Goal: Task Accomplishment & Management: Manage account settings

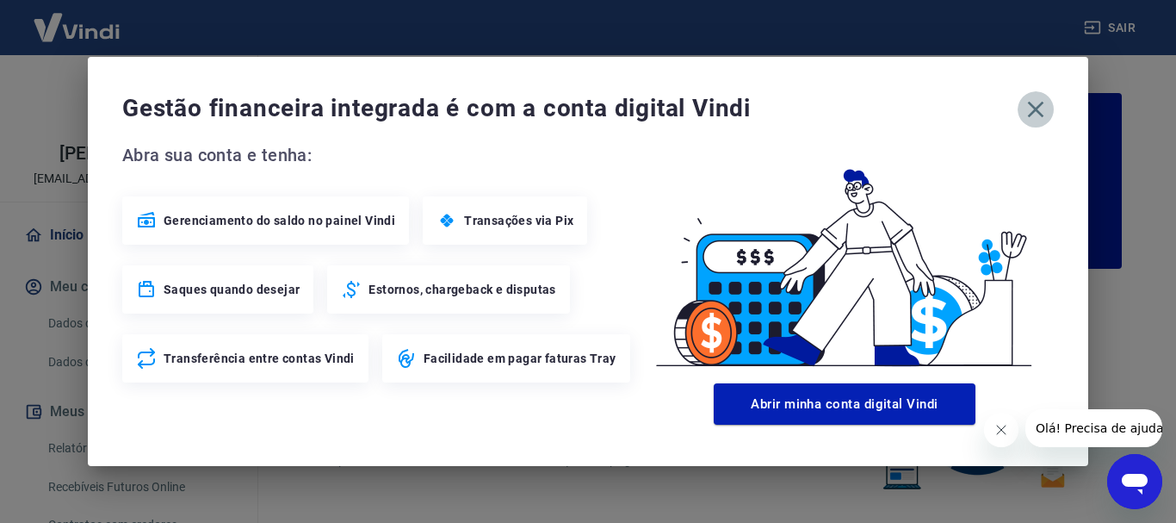
click at [1036, 107] on icon "button" at bounding box center [1036, 110] width 28 height 28
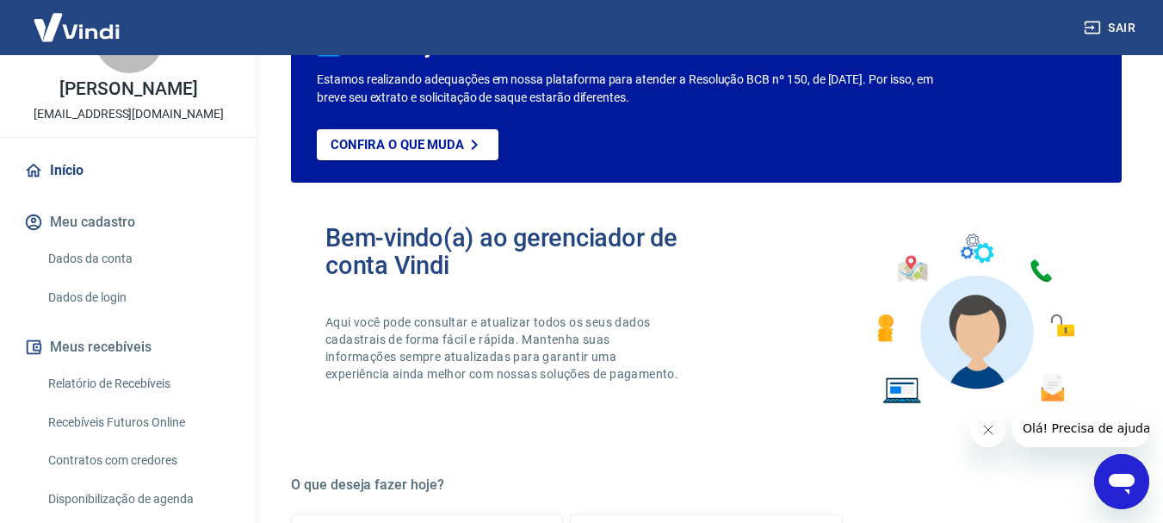
scroll to position [161, 0]
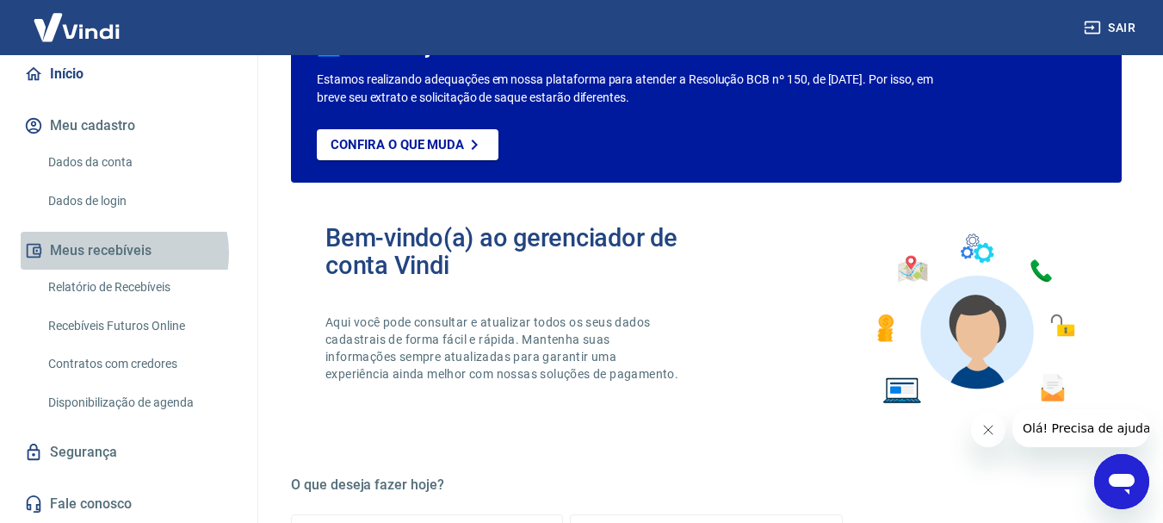
click at [123, 253] on button "Meus recebíveis" at bounding box center [129, 251] width 216 height 38
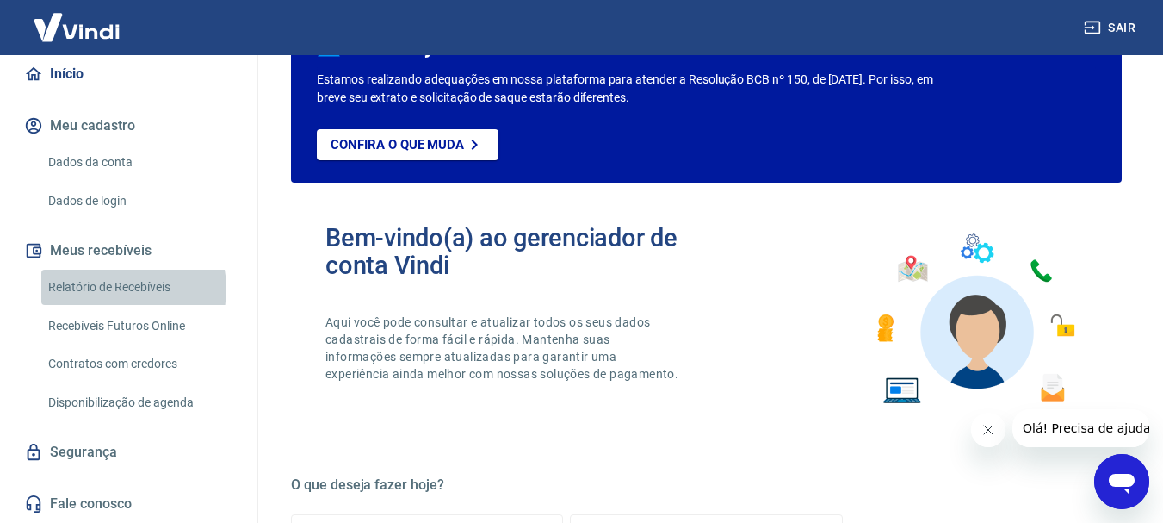
click at [119, 288] on link "Relatório de Recebíveis" at bounding box center [138, 287] width 195 height 35
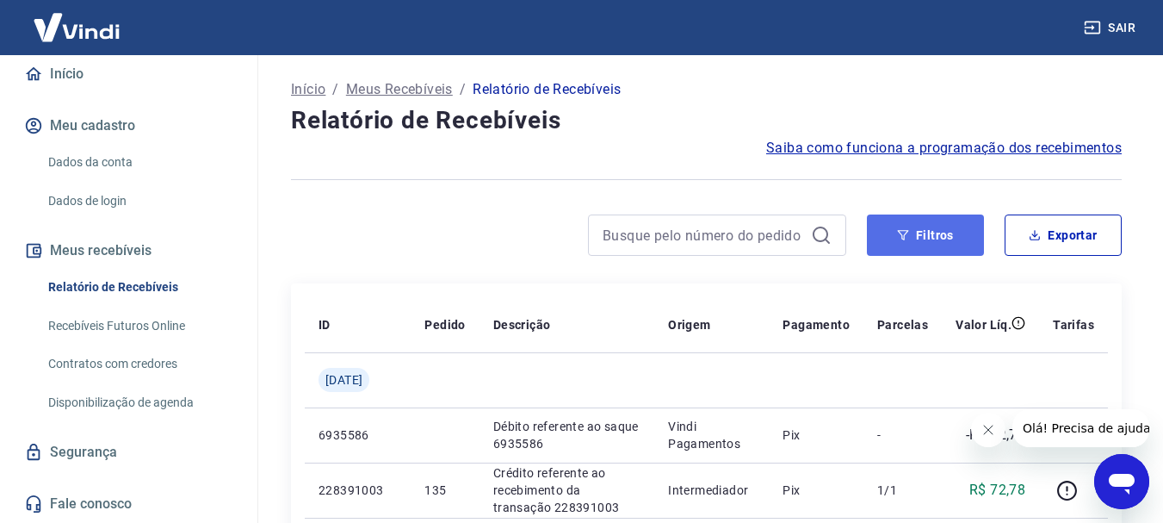
click at [970, 232] on button "Filtros" at bounding box center [925, 234] width 117 height 41
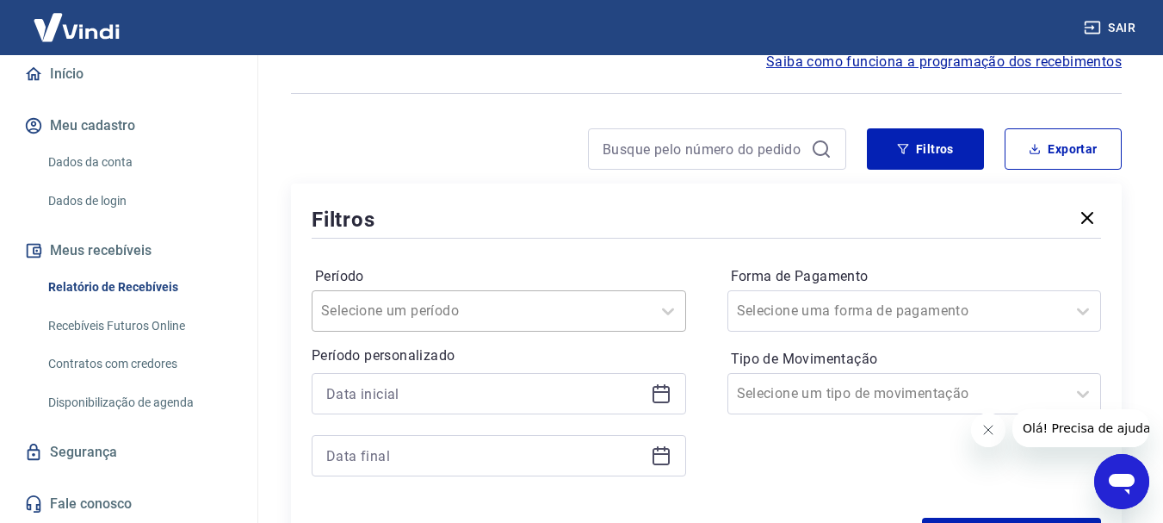
click at [637, 311] on div "Selecione um período" at bounding box center [499, 310] width 375 height 41
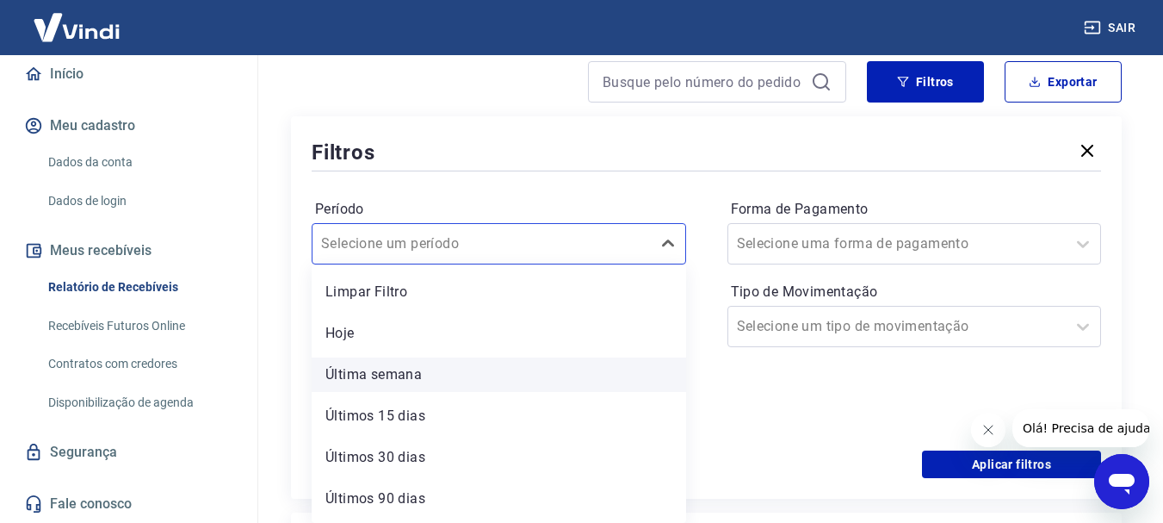
scroll to position [38, 0]
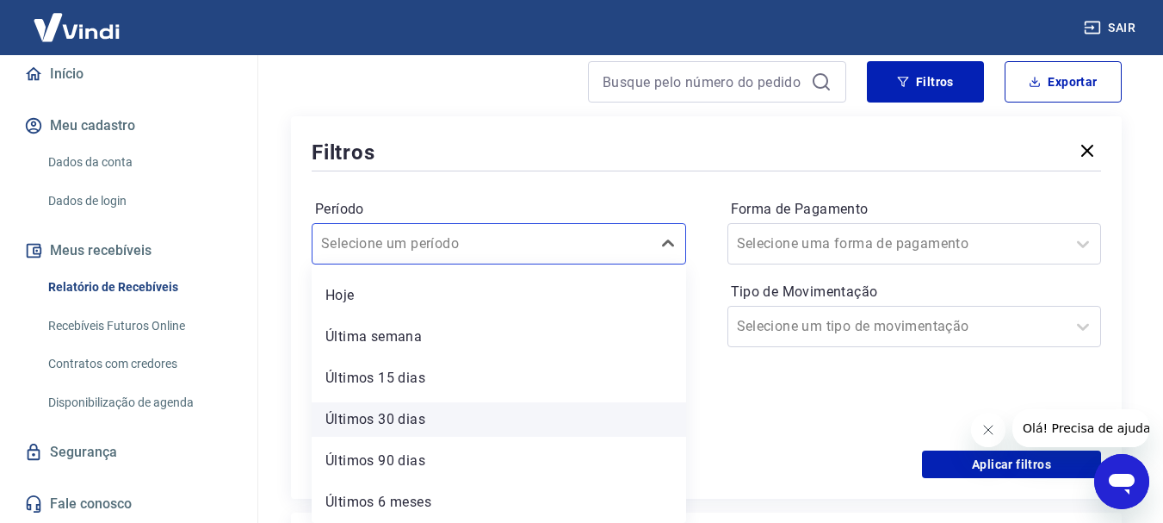
click at [391, 418] on div "Últimos 30 dias" at bounding box center [499, 419] width 375 height 34
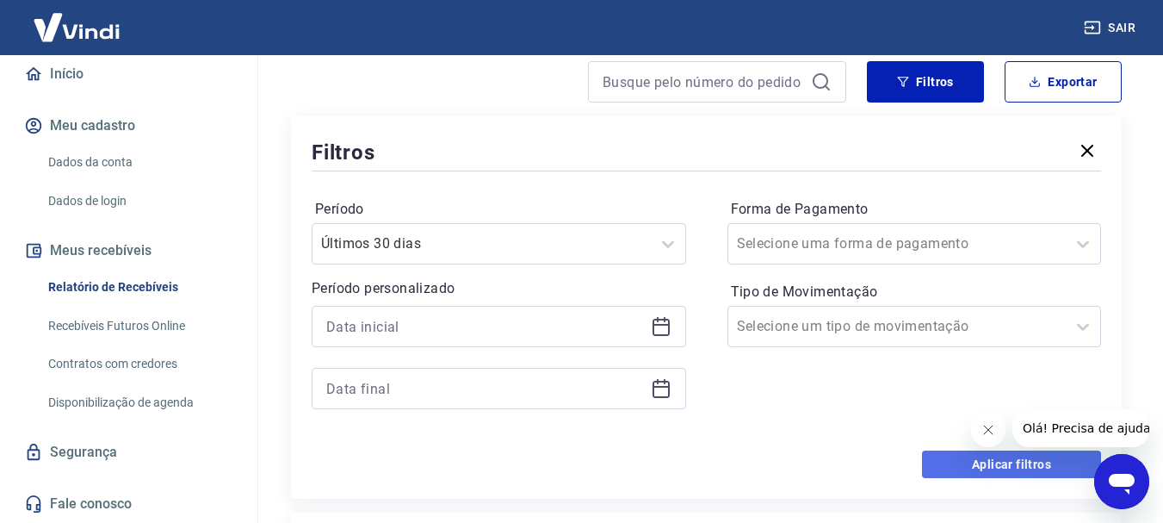
click at [987, 462] on button "Aplicar filtros" at bounding box center [1011, 464] width 179 height 28
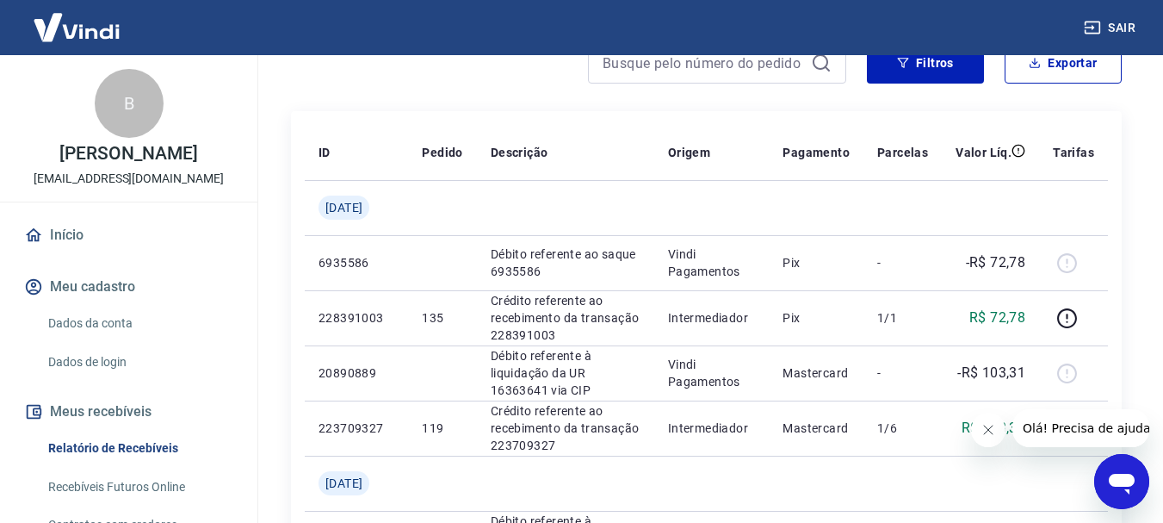
click at [77, 236] on link "Início" at bounding box center [129, 235] width 216 height 38
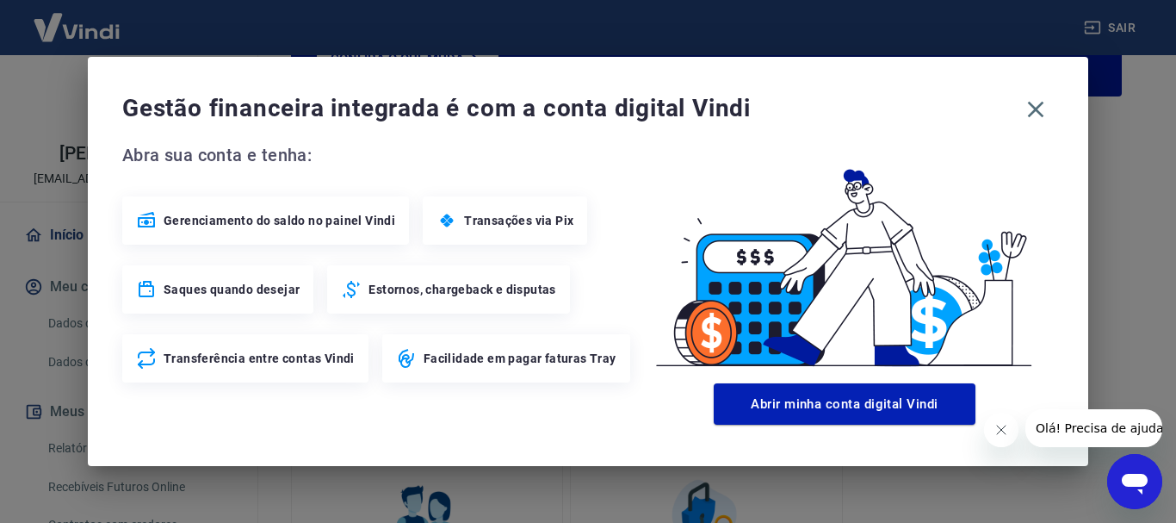
click at [464, 224] on span "Transações via Pix" at bounding box center [518, 220] width 109 height 17
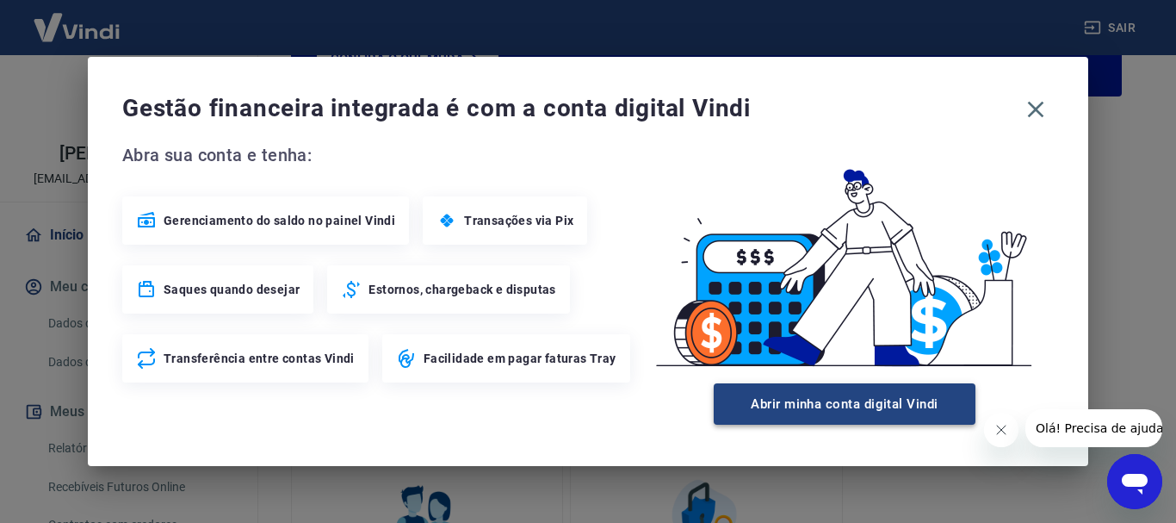
click at [830, 402] on button "Abrir minha conta digital Vindi" at bounding box center [845, 403] width 262 height 41
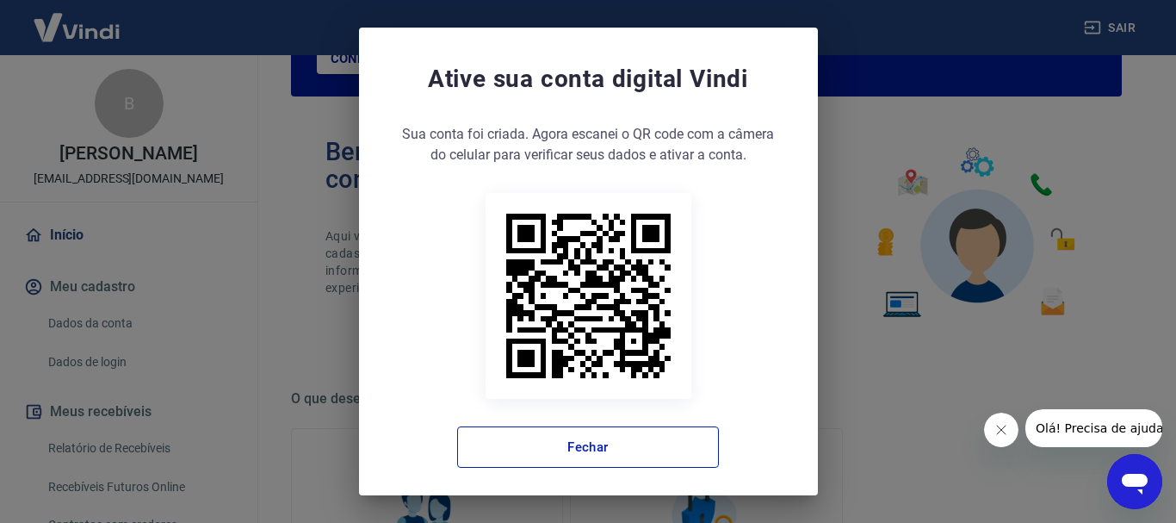
drag, startPoint x: 896, startPoint y: 395, endPoint x: 888, endPoint y: 370, distance: 26.1
click at [891, 379] on div "Ative sua conta digital Vindi Sua conta foi criada. Agora clique no botão abaix…" at bounding box center [588, 261] width 1176 height 523
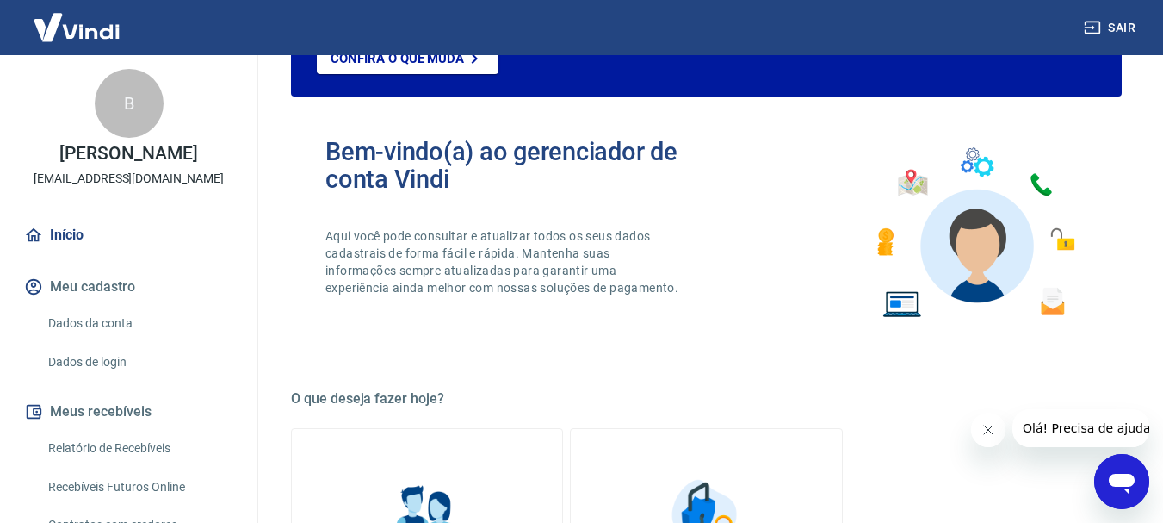
click at [63, 234] on link "Início" at bounding box center [129, 235] width 216 height 38
click at [95, 40] on img at bounding box center [77, 27] width 112 height 53
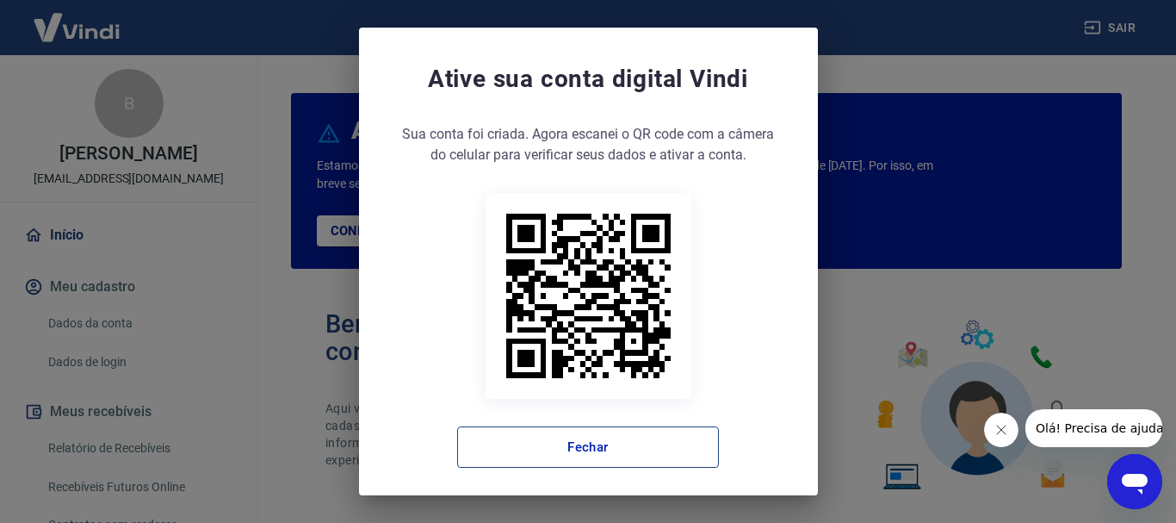
click at [587, 444] on button "Fechar" at bounding box center [588, 446] width 262 height 41
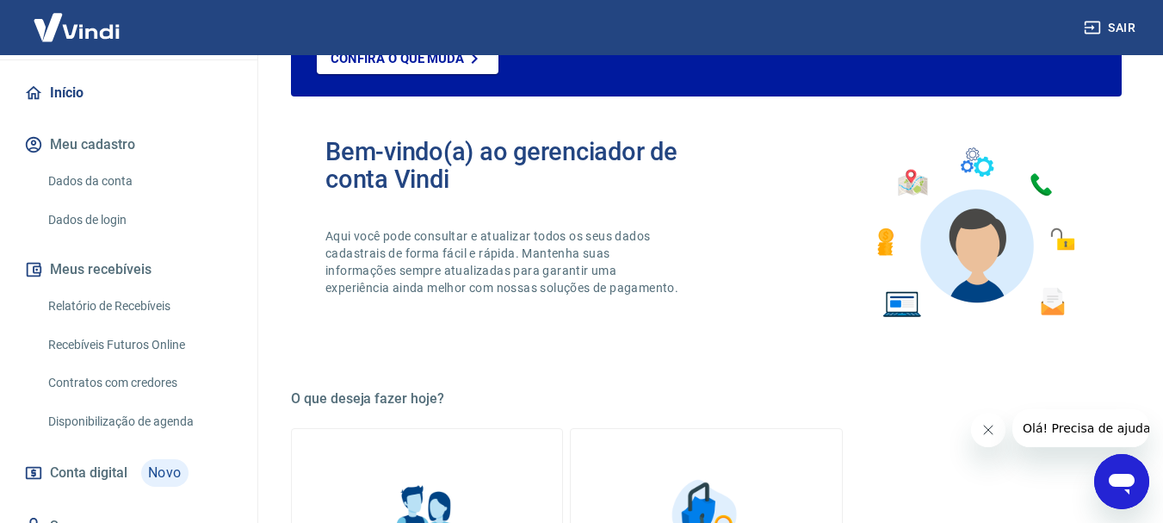
scroll to position [216, 0]
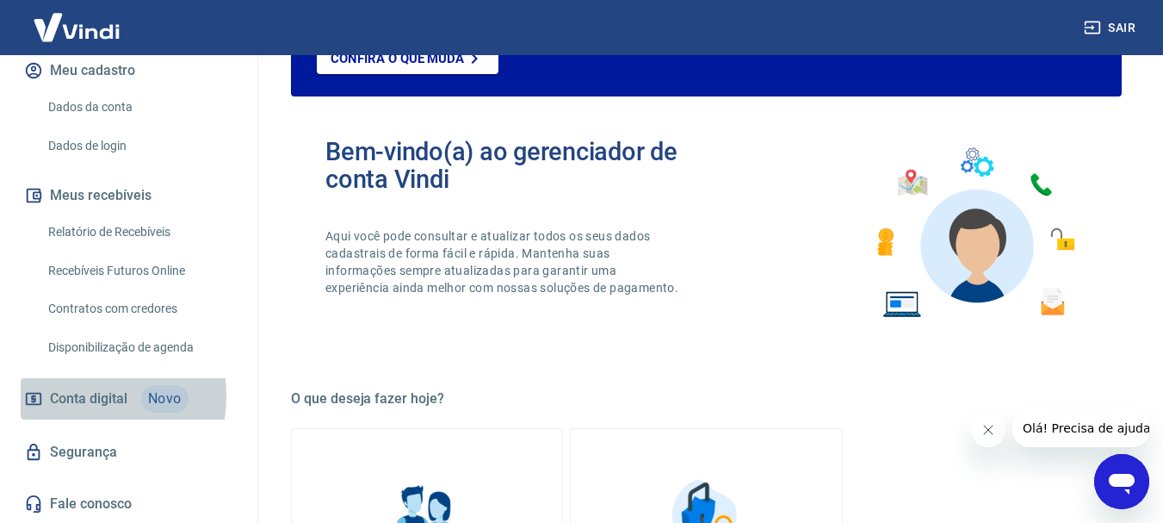
click at [60, 395] on span "Conta digital" at bounding box center [88, 399] width 77 height 24
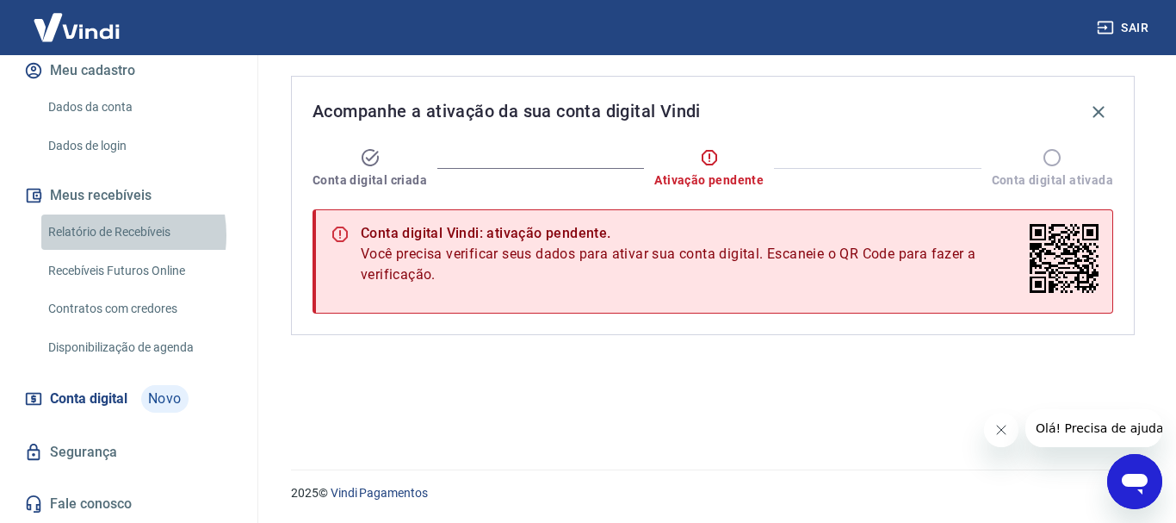
click at [93, 235] on link "Relatório de Recebíveis" at bounding box center [138, 231] width 195 height 35
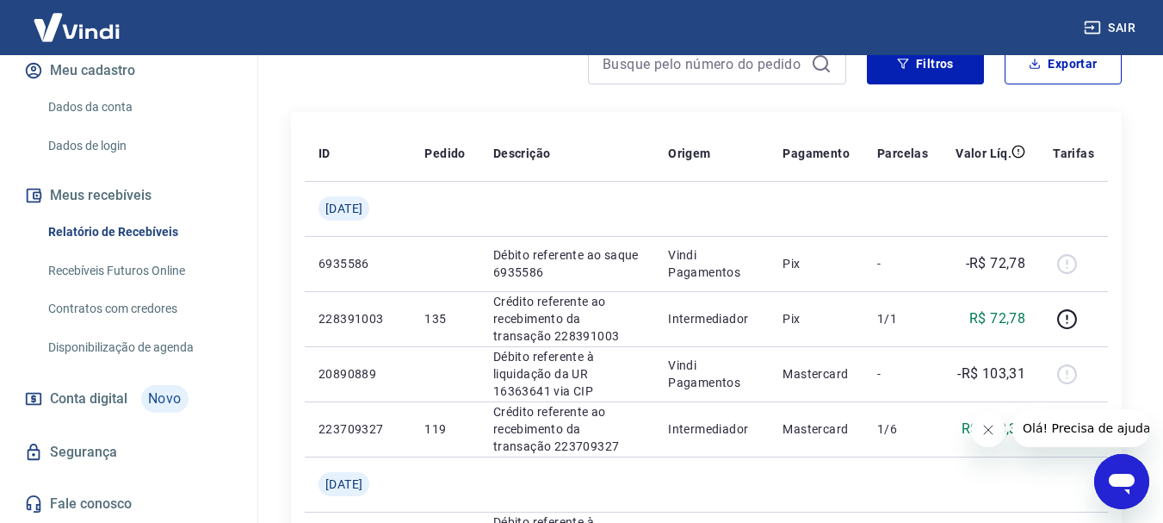
scroll to position [172, 0]
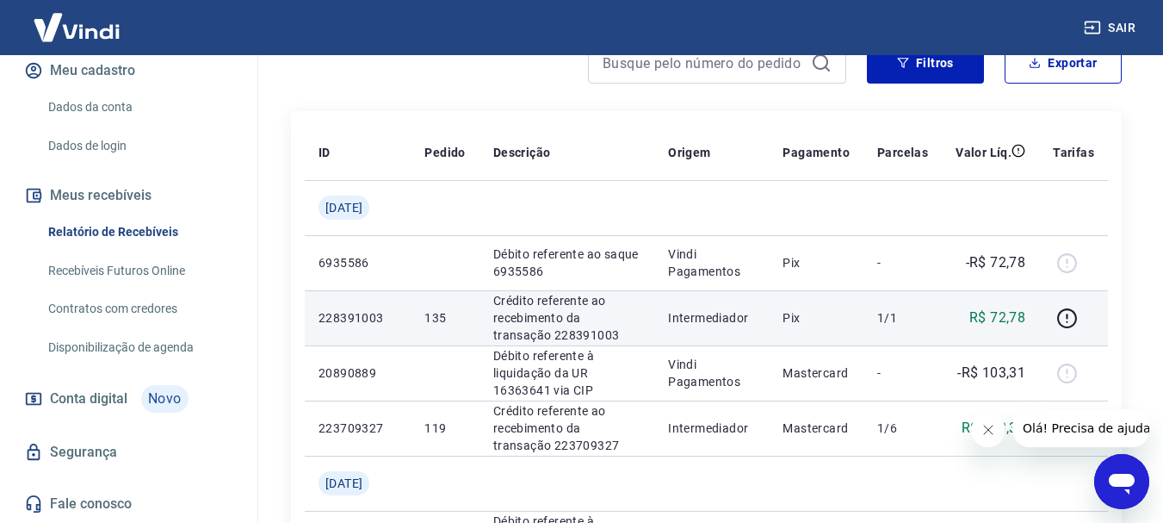
click at [1006, 325] on p "R$ 72,78" at bounding box center [998, 317] width 56 height 21
click at [1073, 319] on icon "button" at bounding box center [1068, 318] width 22 height 22
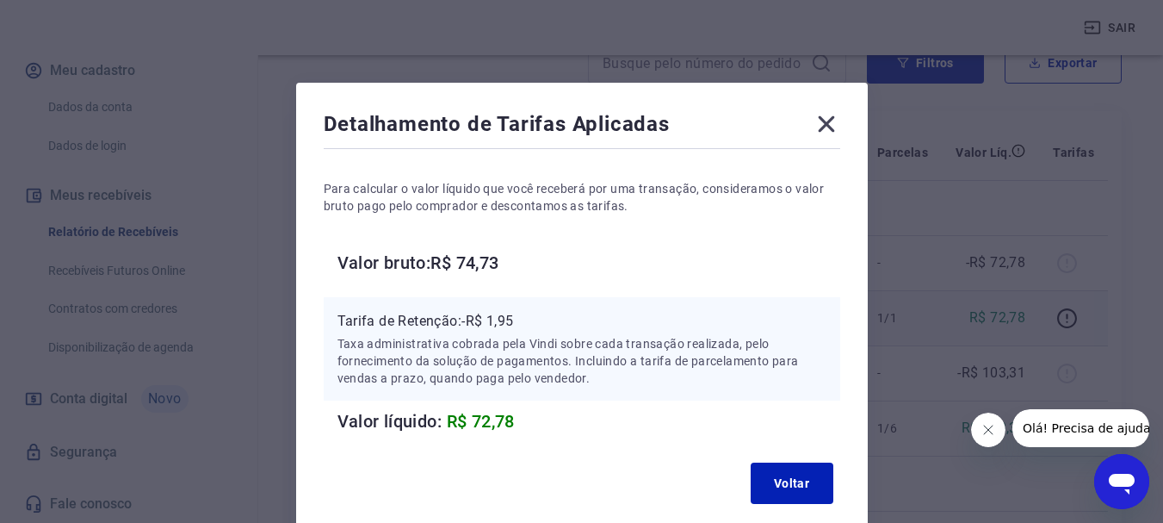
click at [827, 119] on icon at bounding box center [827, 124] width 28 height 28
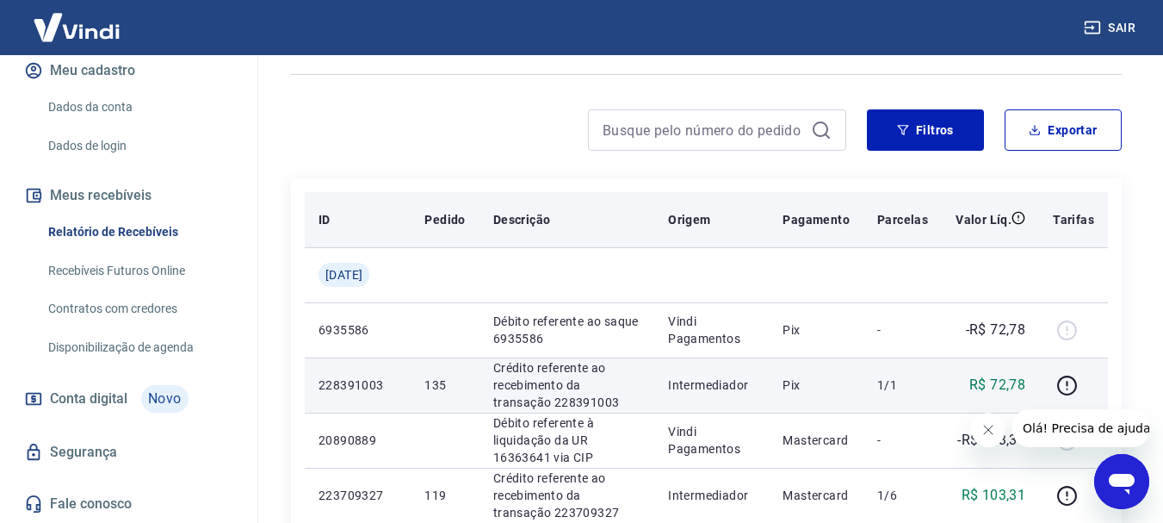
scroll to position [86, 0]
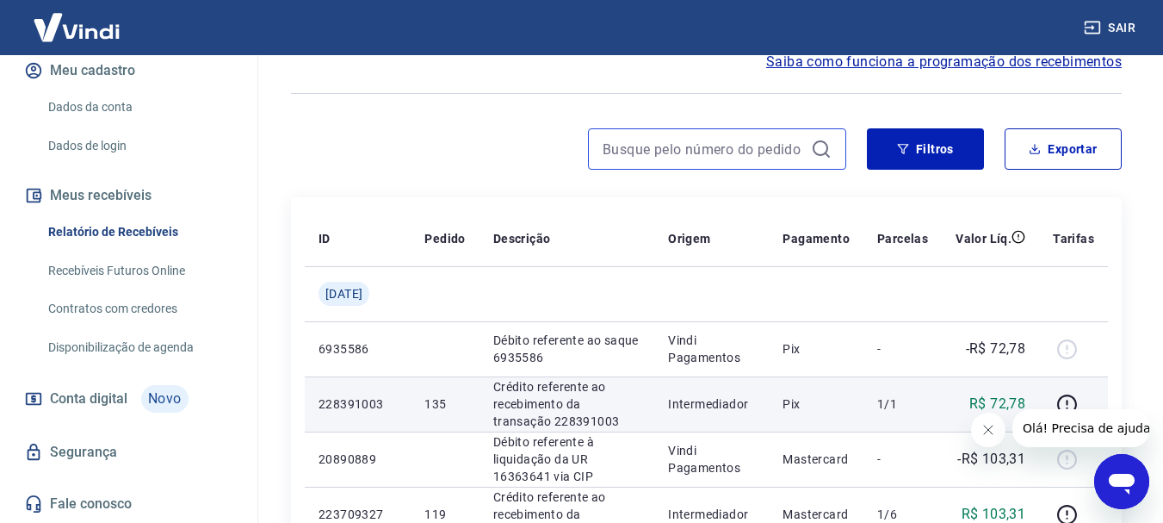
click at [762, 149] on input at bounding box center [703, 149] width 201 height 26
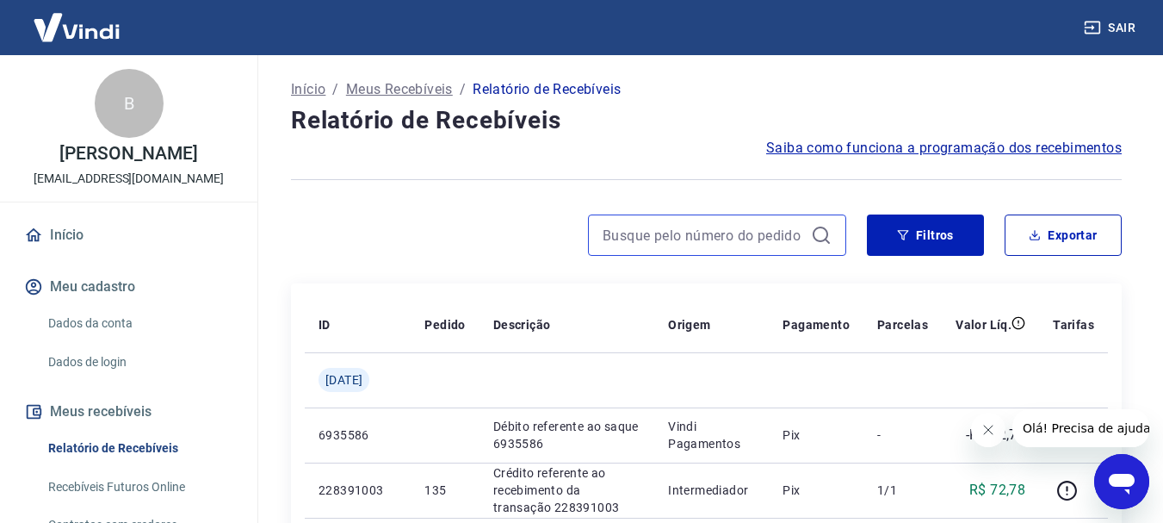
click at [697, 234] on input at bounding box center [703, 235] width 201 height 26
type input "135"
click at [697, 234] on input "135" at bounding box center [703, 235] width 201 height 26
click at [818, 235] on icon at bounding box center [821, 235] width 21 height 21
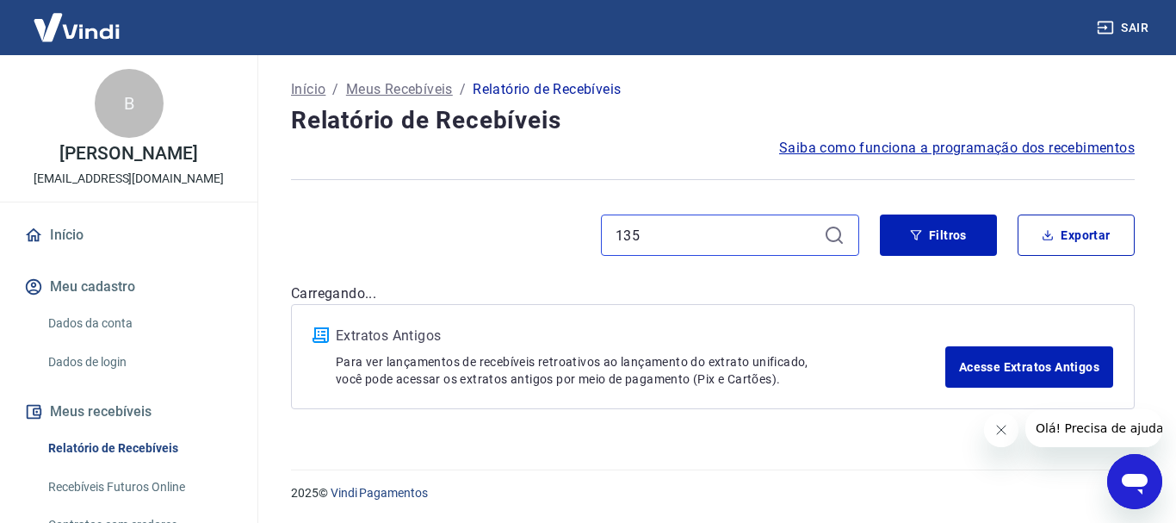
click at [722, 244] on input "135" at bounding box center [716, 235] width 201 height 26
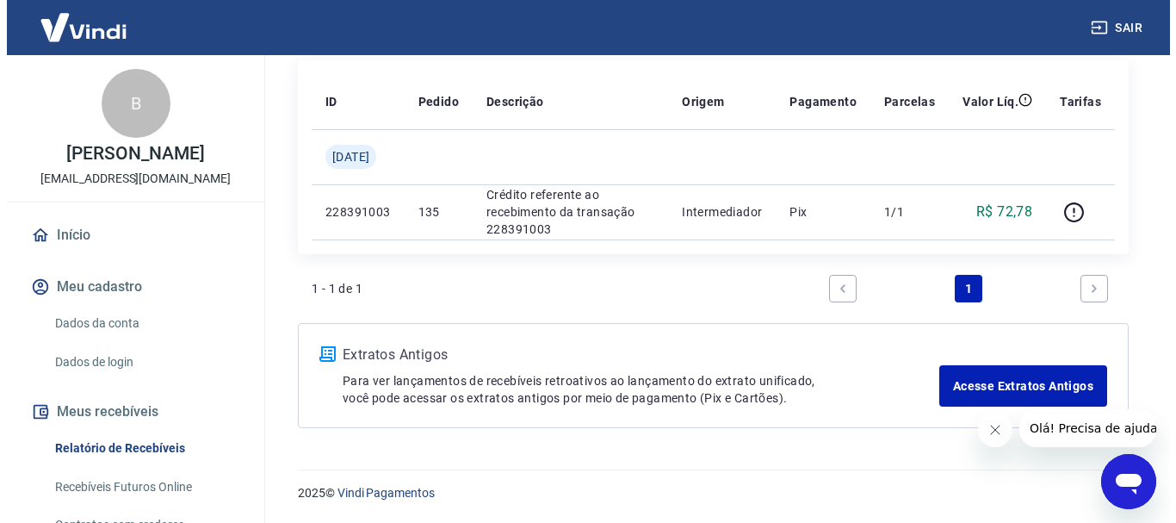
scroll to position [137, 0]
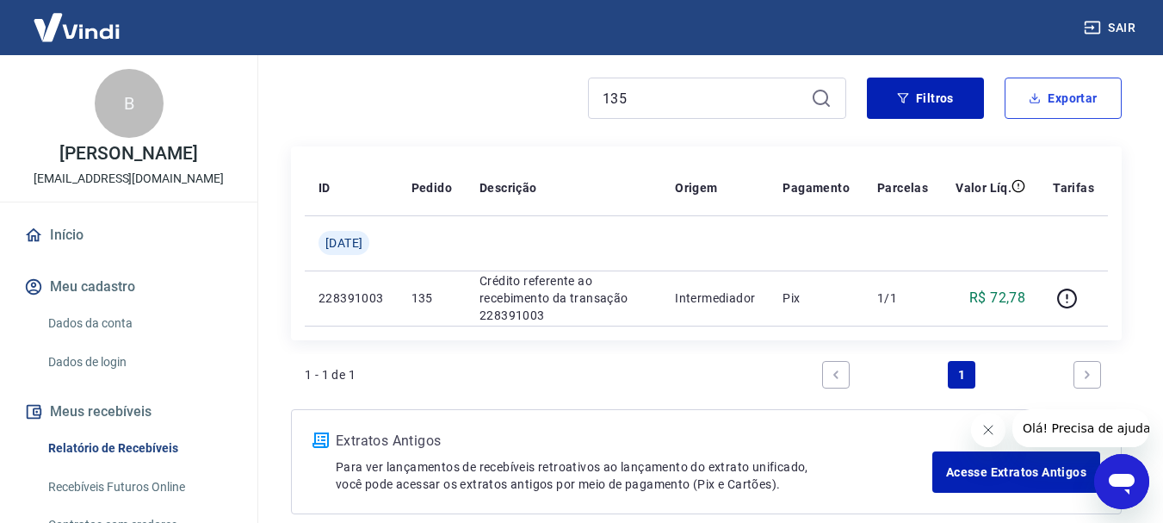
click at [1071, 99] on button "Exportar" at bounding box center [1063, 97] width 117 height 41
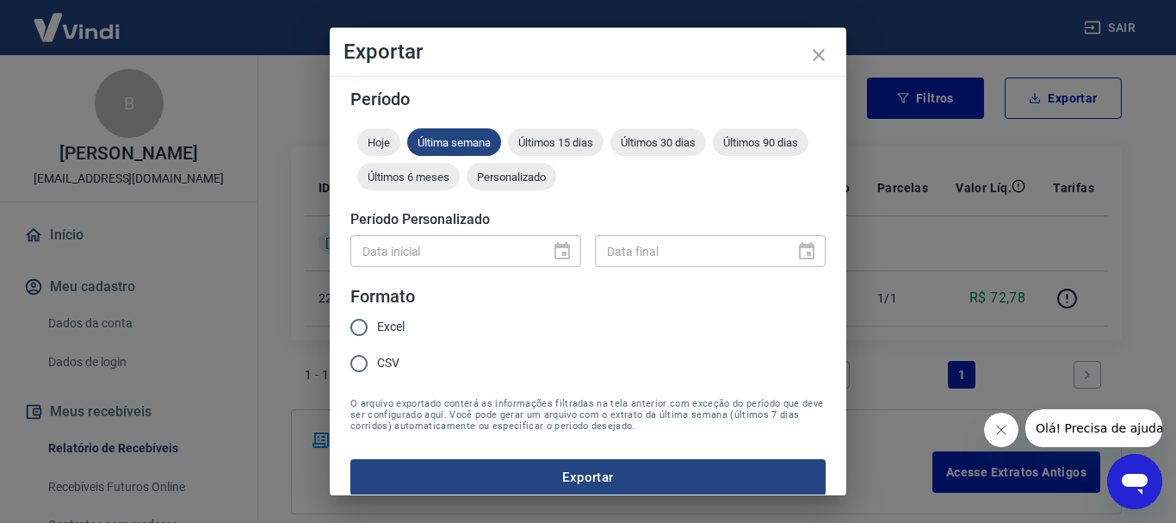
click at [557, 248] on div "Data inicial" at bounding box center [465, 251] width 231 height 32
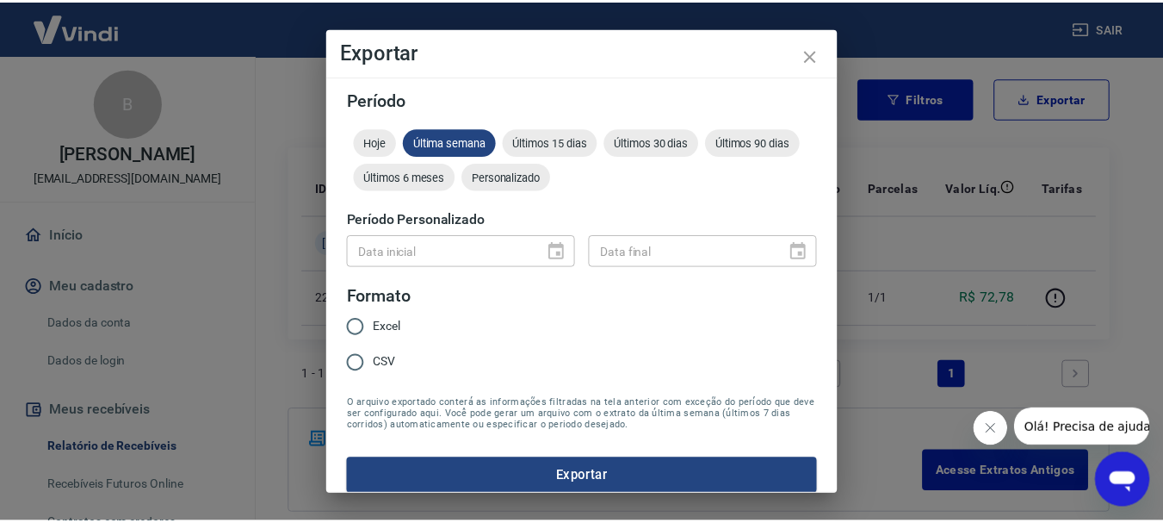
scroll to position [15, 0]
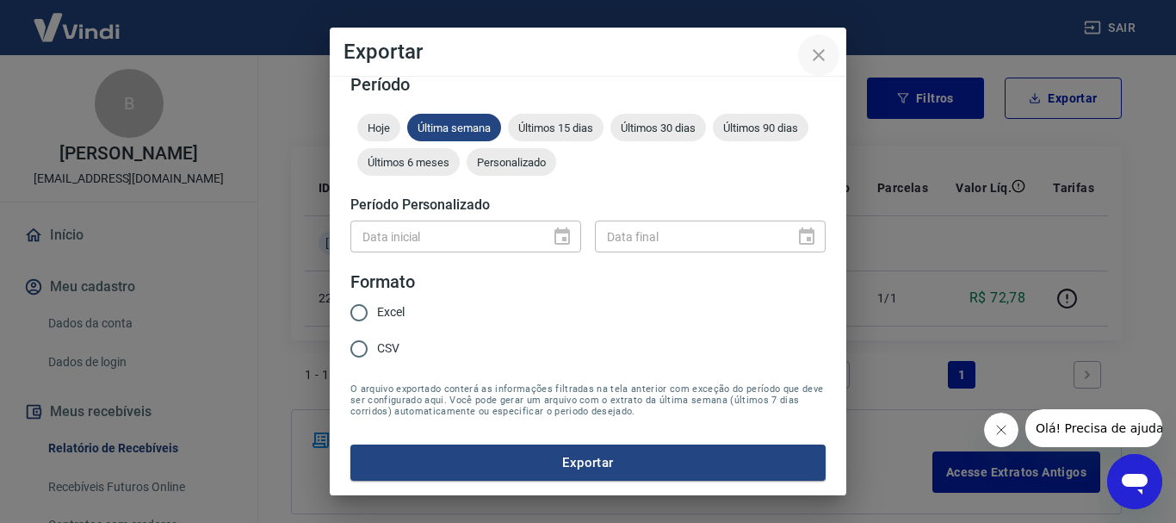
click at [827, 53] on icon "close" at bounding box center [819, 55] width 21 height 21
